Goal: Information Seeking & Learning: Check status

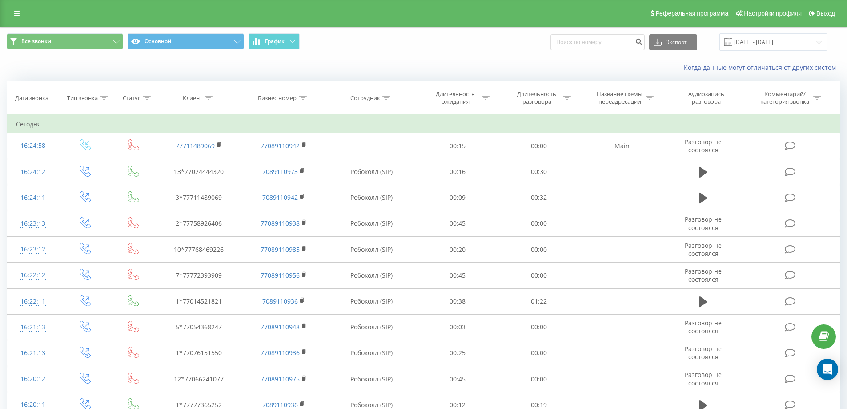
drag, startPoint x: 531, startPoint y: 32, endPoint x: 530, endPoint y: 37, distance: 5.0
click at [531, 32] on div "Все звонки Основной График Экспорт .csv .xls .xlsx [DATE] - [DATE]" at bounding box center [423, 42] width 846 height 30
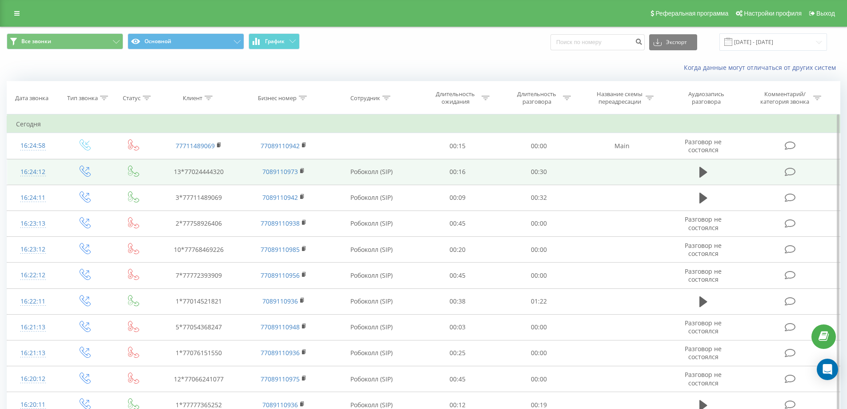
click at [704, 165] on td at bounding box center [703, 172] width 78 height 26
click at [702, 172] on icon at bounding box center [704, 172] width 8 height 11
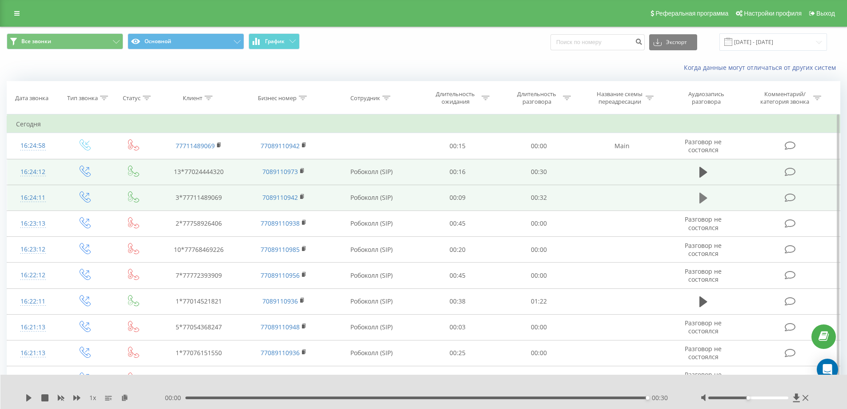
click at [698, 195] on button at bounding box center [703, 197] width 13 height 13
click at [446, 50] on div "Все звонки Основной График Экспорт .csv .xls .xlsx 20.07.2025 - 20.08.2025" at bounding box center [424, 41] width 834 height 17
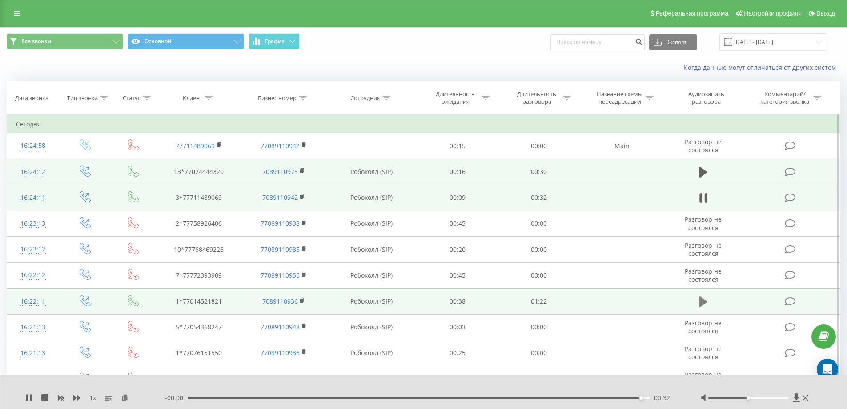
click at [697, 296] on button at bounding box center [703, 301] width 13 height 13
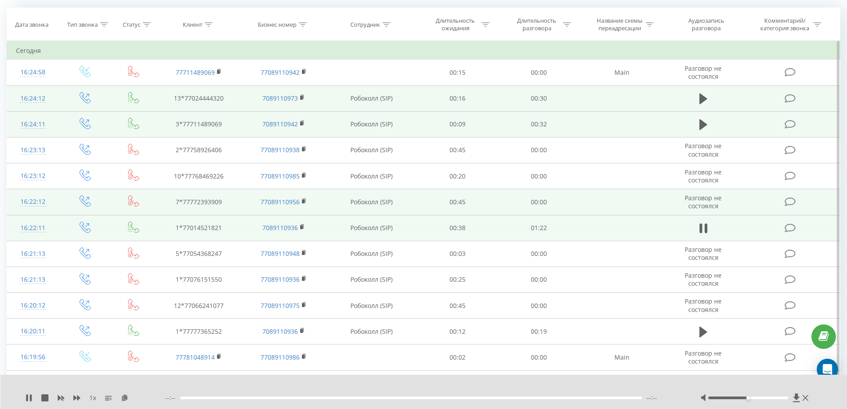
scroll to position [89, 0]
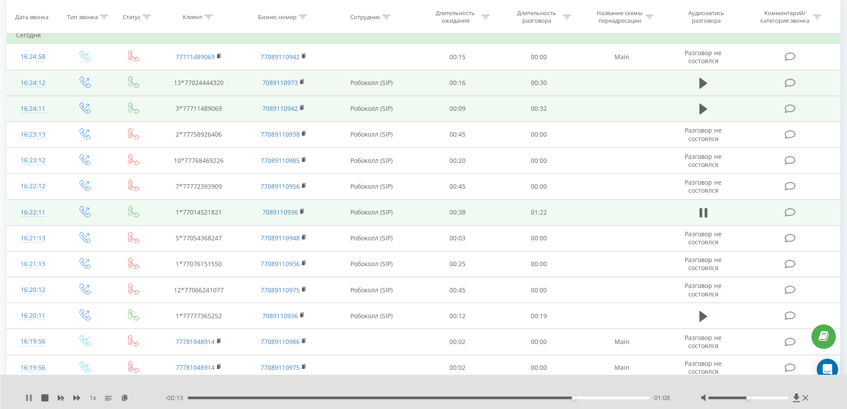
click at [23, 396] on div "1 x - 00:13 01:08 01:08" at bounding box center [423, 392] width 847 height 34
click at [25, 395] on icon at bounding box center [28, 397] width 7 height 7
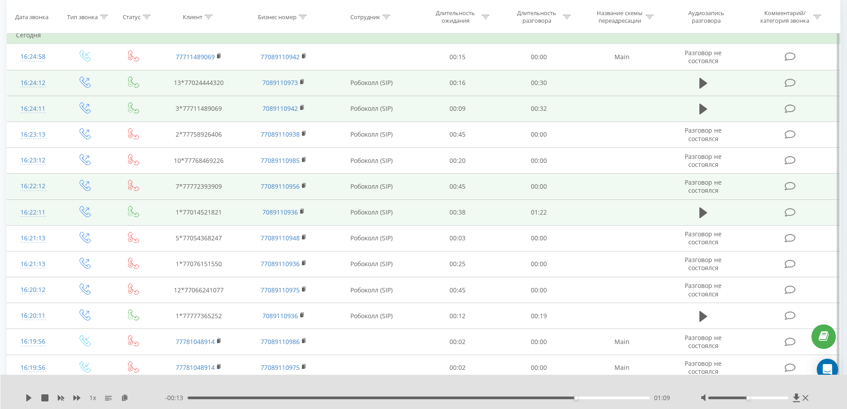
scroll to position [133, 0]
